Goal: Check status: Check status

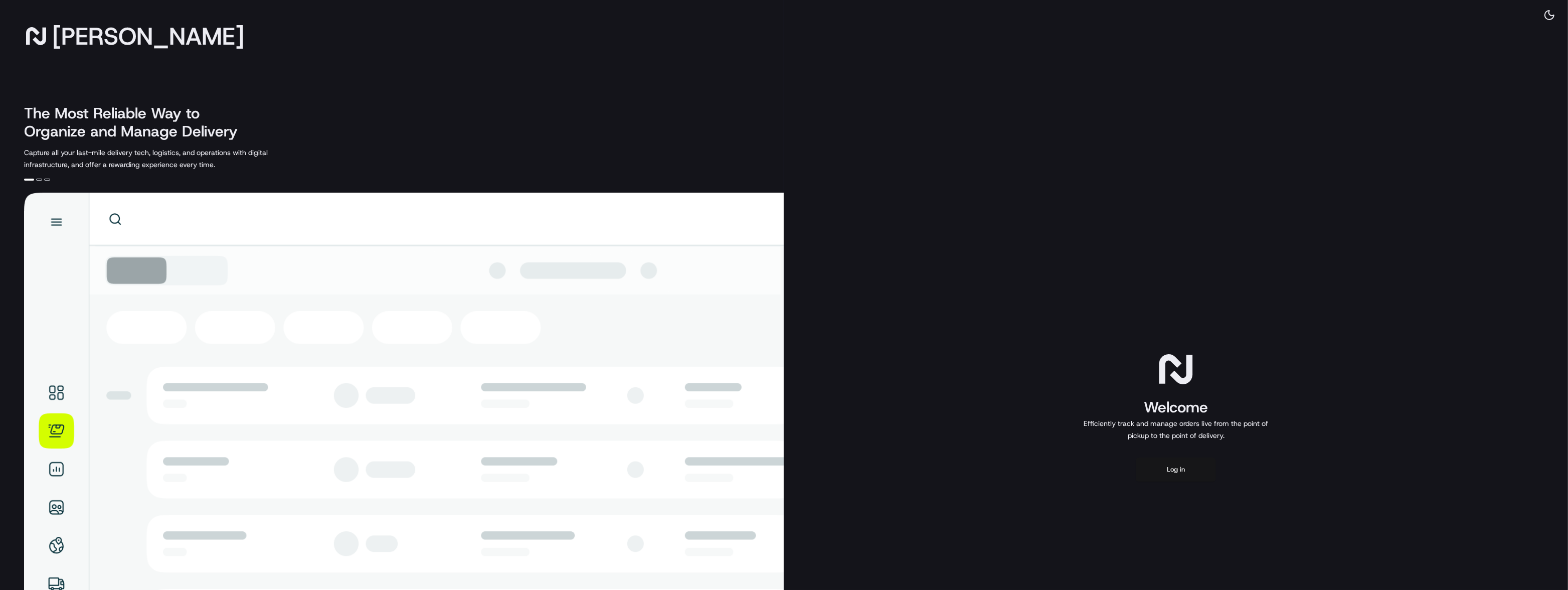
click at [1169, 470] on button "Log in" at bounding box center [1175, 469] width 80 height 24
